Goal: Check status

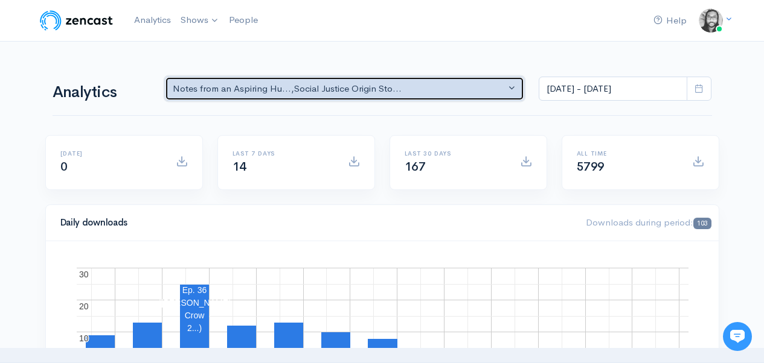
click at [470, 78] on button "Notes from an Aspiring Hu... , Social Justice Origin Sto..." at bounding box center [345, 89] width 360 height 25
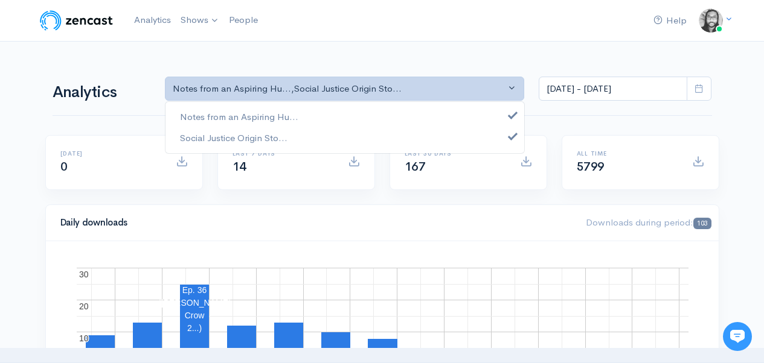
click at [574, 74] on div "Notes from an Aspiring Hu... Social Justice Origin Sto... Notes from an Aspirin…" at bounding box center [438, 87] width 561 height 28
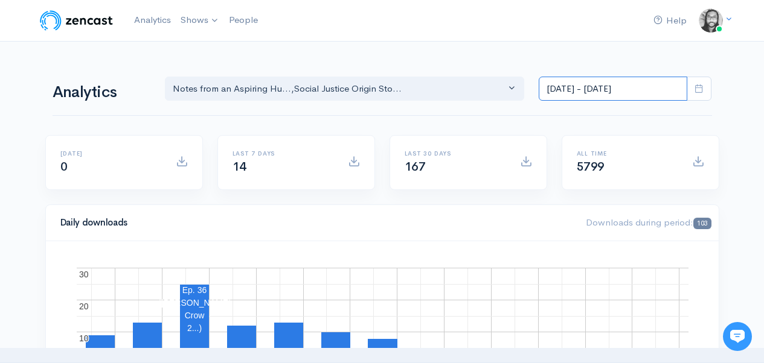
click at [576, 85] on input "[DATE] - [DATE]" at bounding box center [612, 89] width 148 height 25
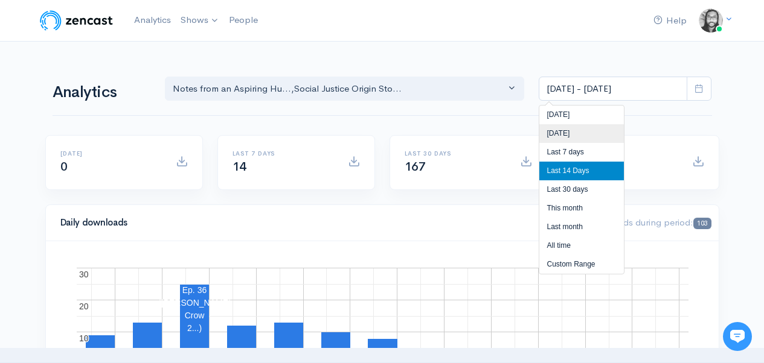
click at [572, 132] on li "[DATE]" at bounding box center [581, 133] width 85 height 19
type input "[DATE] - [DATE]"
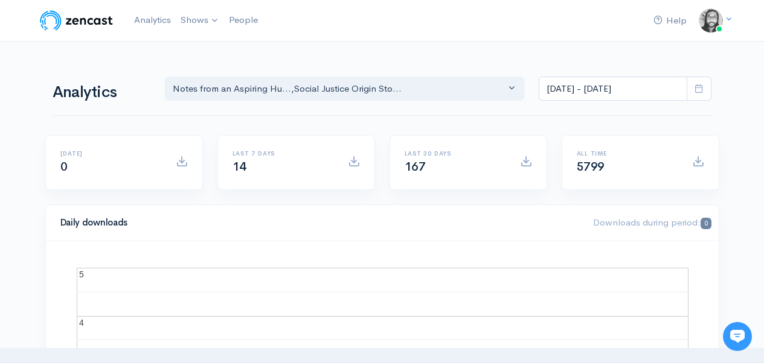
click at [493, 34] on nav "Help Notifications View all Your profile Team settings Default team Current Log…" at bounding box center [382, 21] width 764 height 42
